Goal: Navigation & Orientation: Find specific page/section

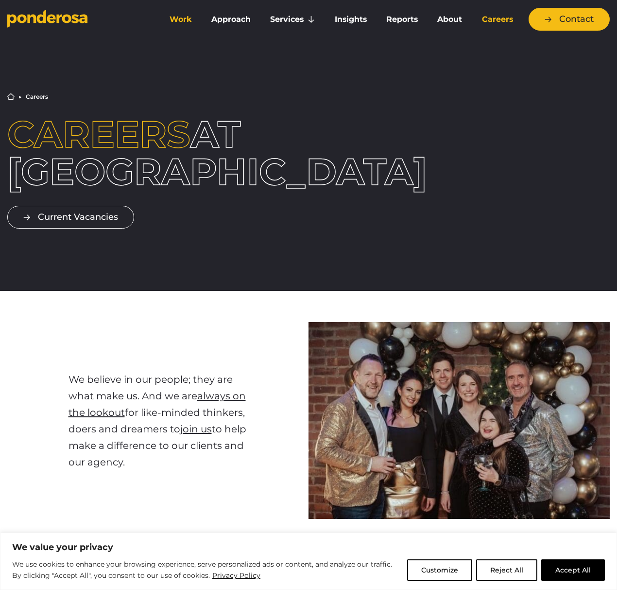
click at [188, 19] on link "Work" at bounding box center [181, 19] width 38 height 20
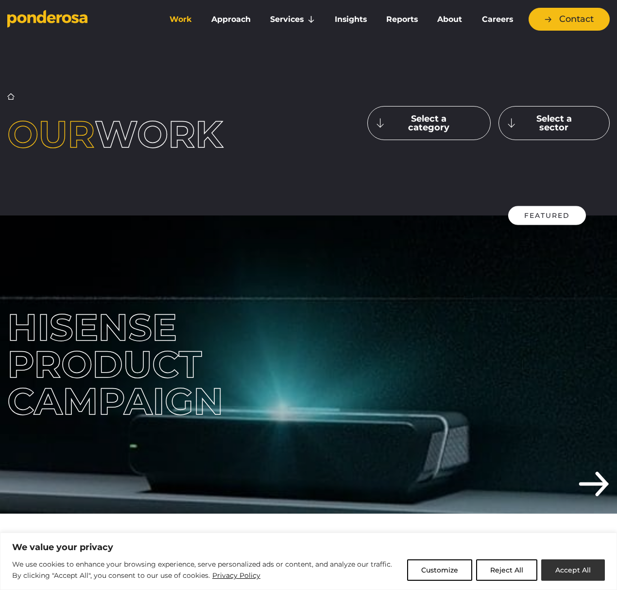
click at [570, 574] on button "Accept All" at bounding box center [573, 569] width 64 height 21
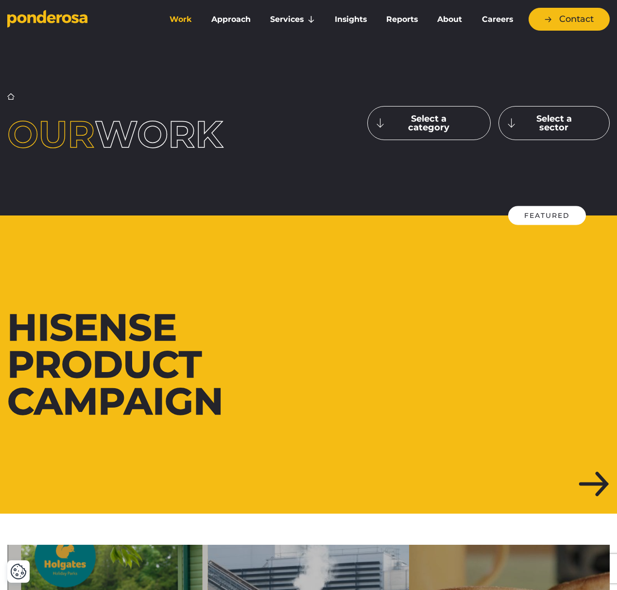
click at [590, 484] on div at bounding box center [308, 364] width 617 height 298
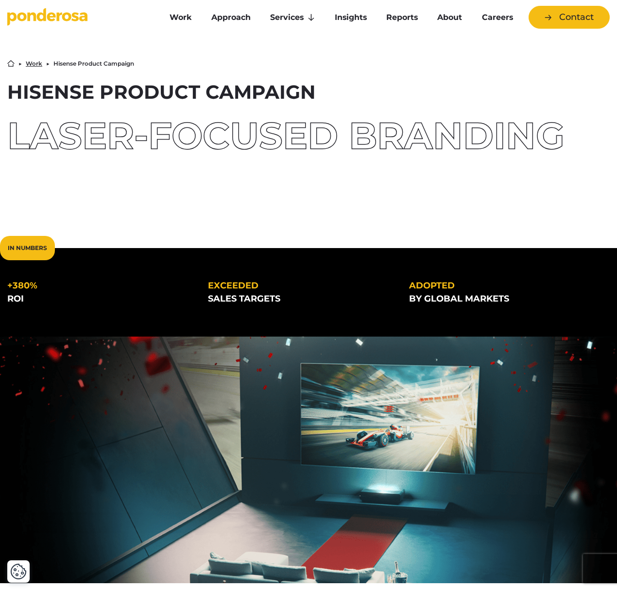
scroll to position [1, 0]
